Goal: Information Seeking & Learning: Learn about a topic

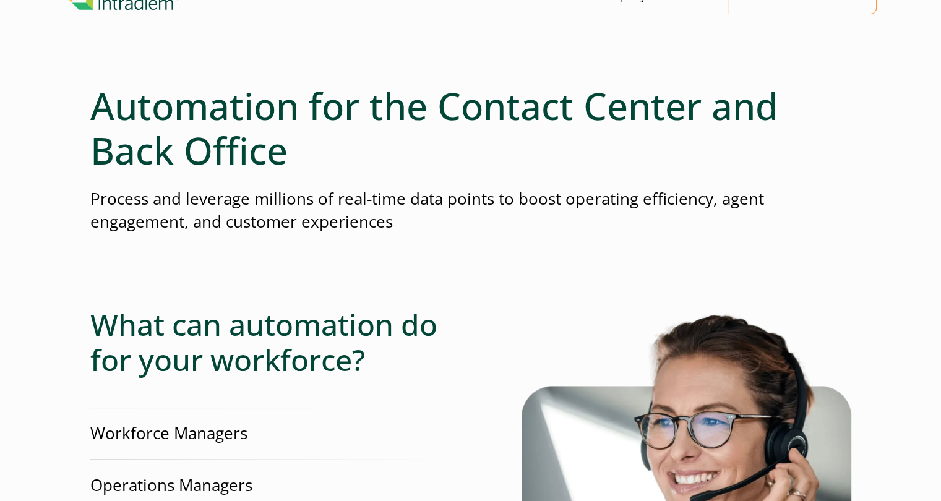
scroll to position [49, 0]
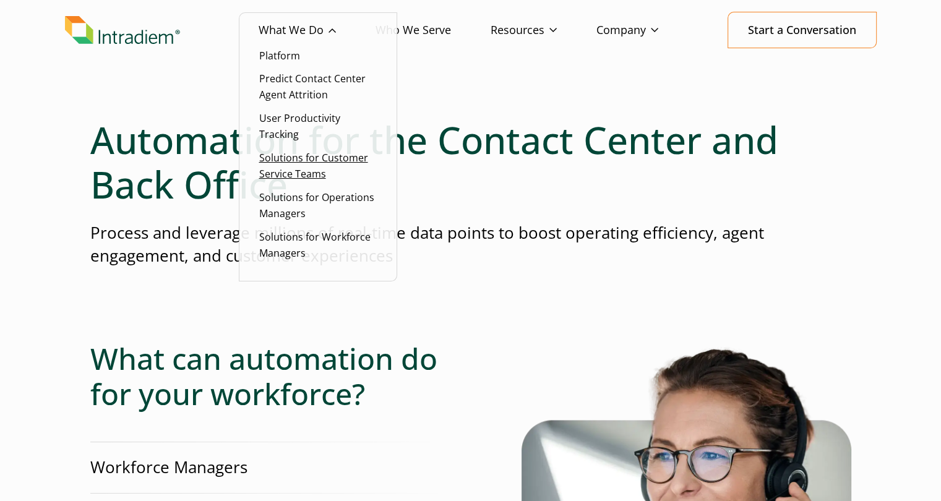
click at [297, 160] on link "Solutions for Customer Service Teams" at bounding box center [313, 166] width 109 height 30
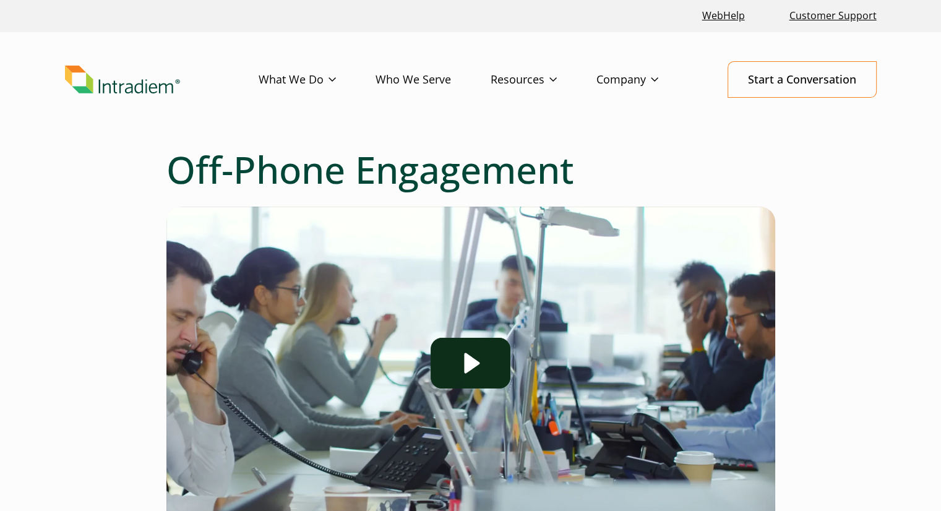
click at [82, 297] on div "Off-Phone Engagement Click for sound @keyframes VOLUME_SMALL_WAVE_FLASH { 0% { …" at bounding box center [470, 435] width 891 height 576
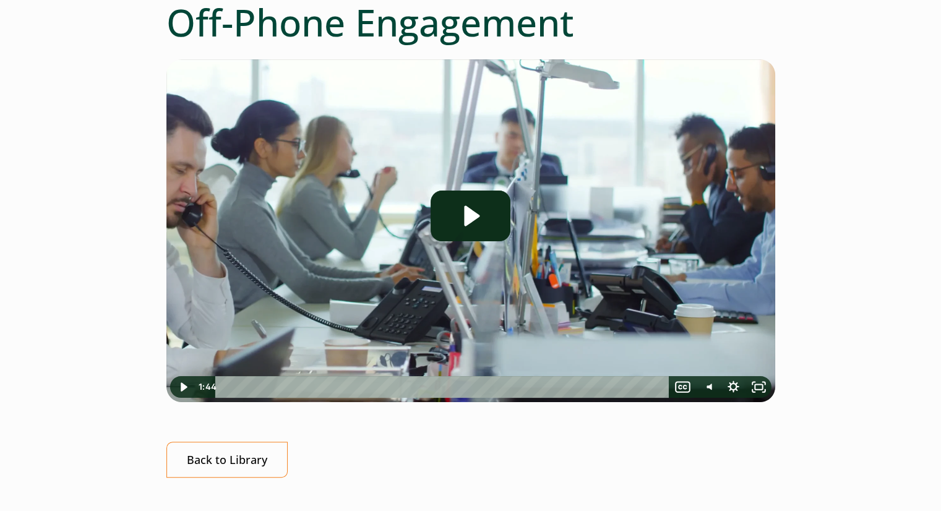
scroll to position [198, 0]
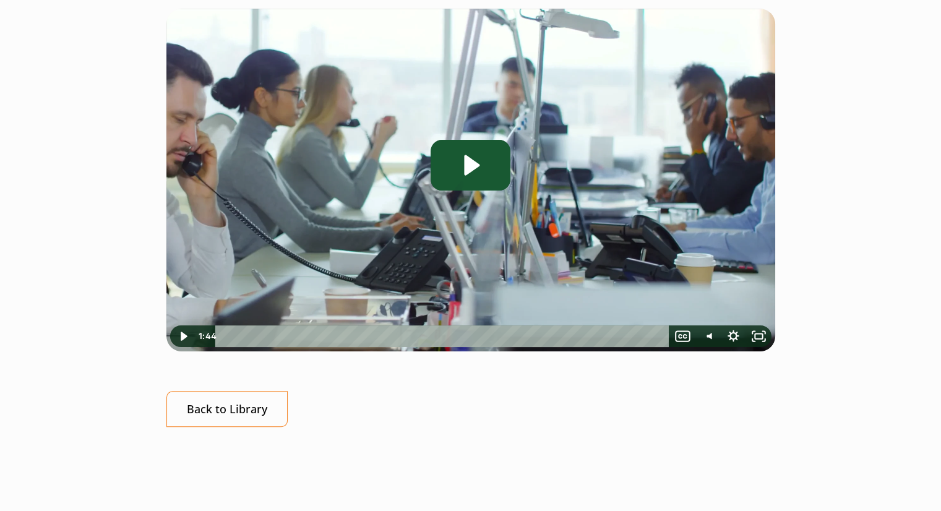
click at [459, 164] on icon "Play Video: Off-Phone Engagement - Solution Overview" at bounding box center [469, 165] width 79 height 51
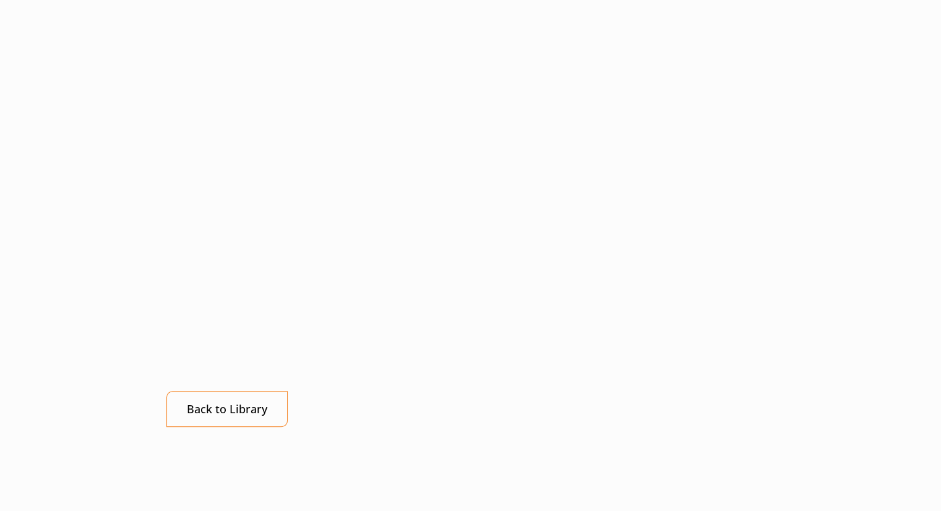
click at [883, 79] on div "Off-Phone Engagement Click for sound @keyframes VOLUME_SMALL_WAVE_FLASH { 0% { …" at bounding box center [470, 237] width 891 height 576
